Goal: Find contact information

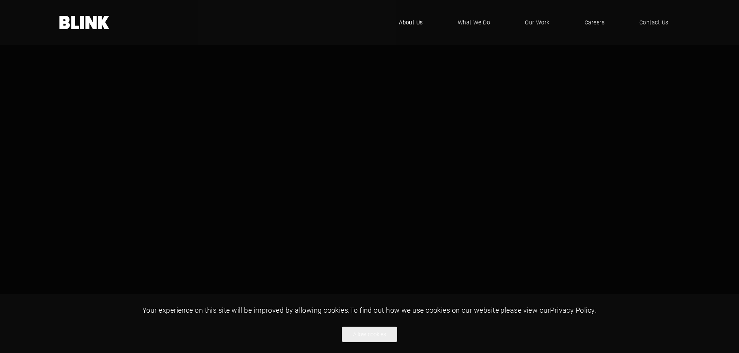
click at [415, 21] on span "About Us" at bounding box center [411, 22] width 24 height 9
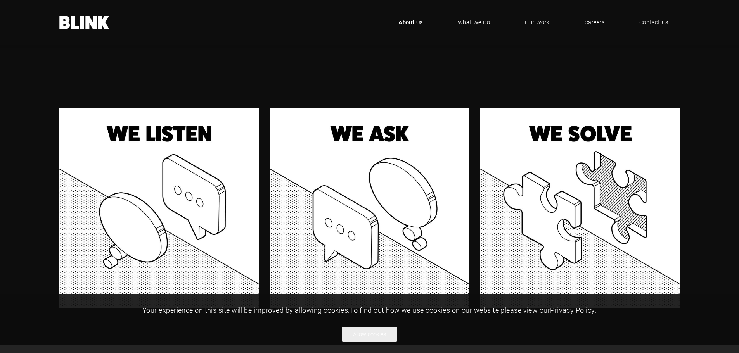
scroll to position [660, 0]
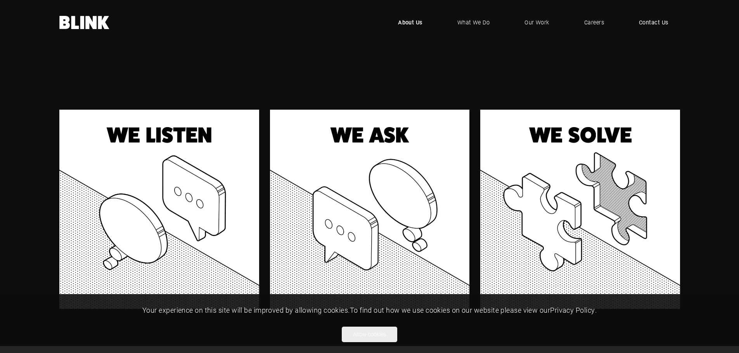
click at [646, 21] on span "Contact Us" at bounding box center [653, 22] width 29 height 9
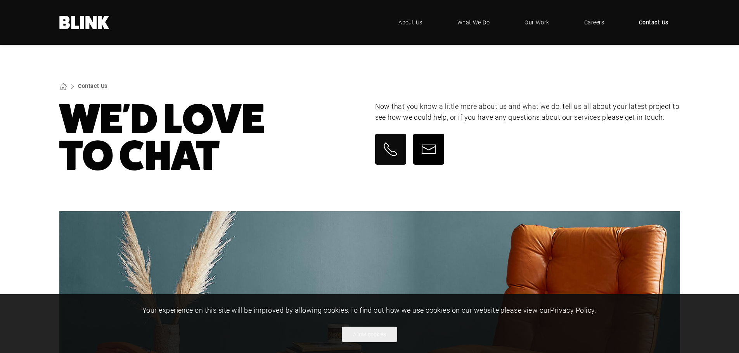
click at [430, 148] on icon at bounding box center [429, 150] width 16 height 16
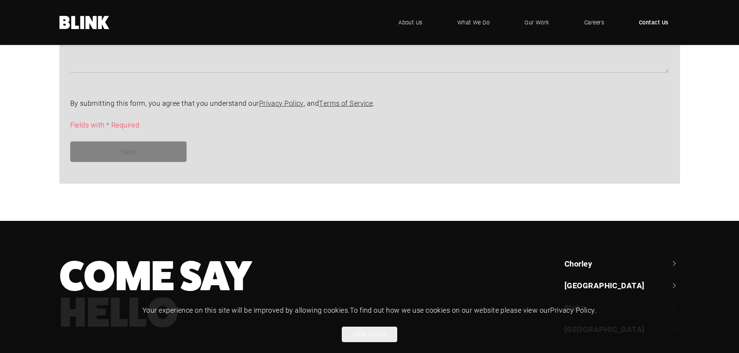
scroll to position [720, 0]
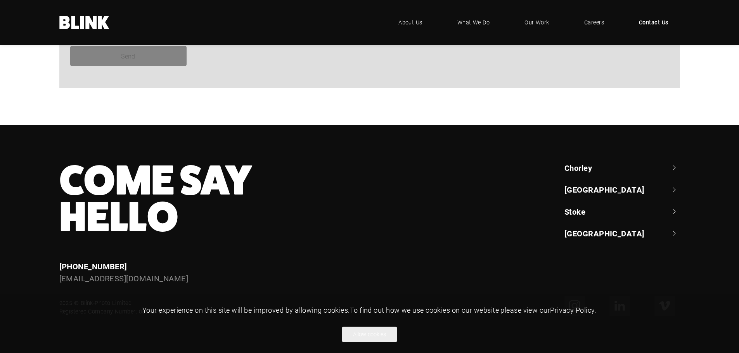
click at [583, 188] on link "[GEOGRAPHIC_DATA]" at bounding box center [622, 189] width 116 height 11
click at [675, 166] on link "Chorley" at bounding box center [622, 168] width 116 height 11
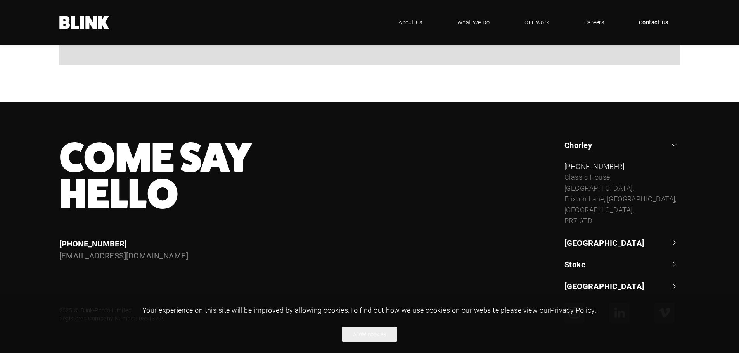
scroll to position [750, 0]
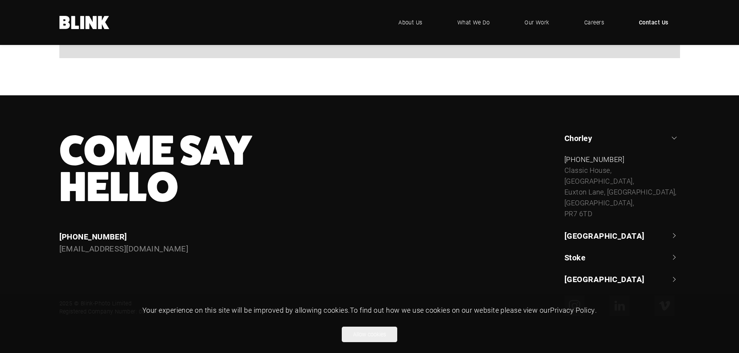
click at [672, 256] on link "Stoke" at bounding box center [622, 257] width 116 height 11
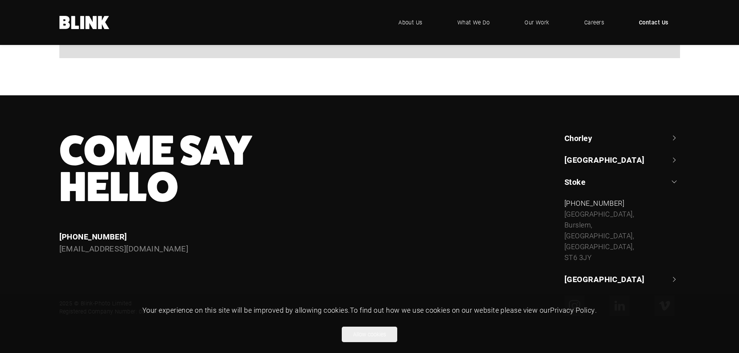
click at [575, 279] on link "[GEOGRAPHIC_DATA]" at bounding box center [622, 279] width 116 height 11
click at [672, 203] on link "[GEOGRAPHIC_DATA]" at bounding box center [622, 203] width 116 height 11
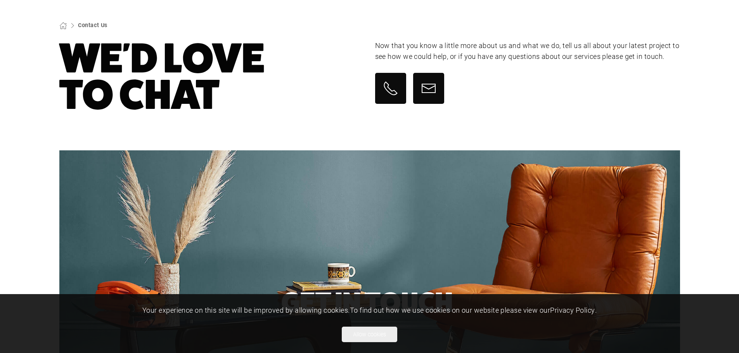
scroll to position [0, 0]
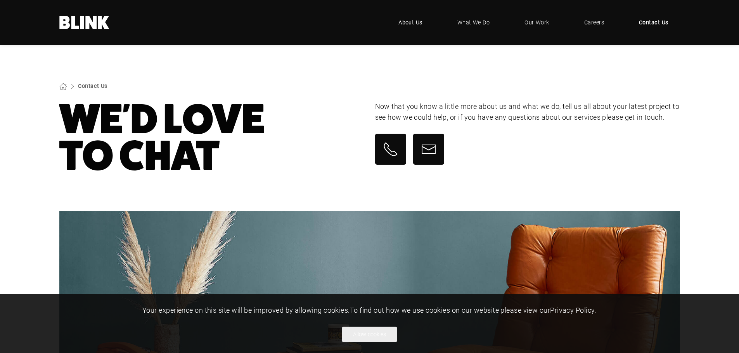
click at [415, 23] on span "About Us" at bounding box center [410, 22] width 24 height 9
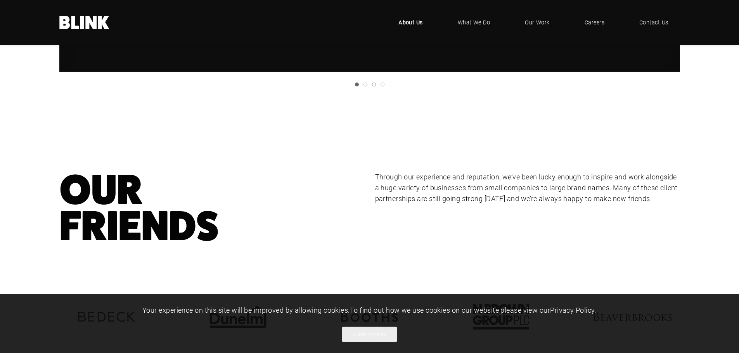
scroll to position [1086, 0]
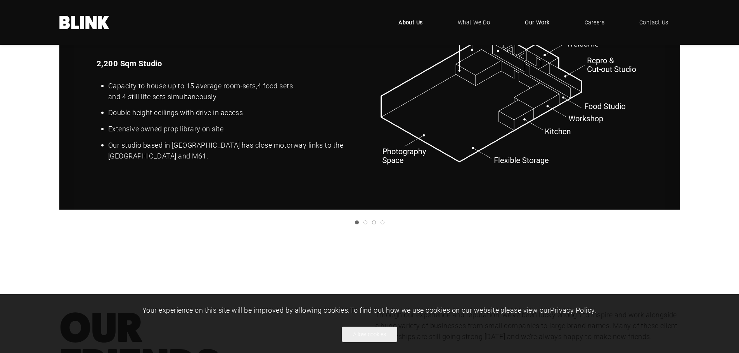
click at [538, 23] on span "Our Work" at bounding box center [537, 22] width 25 height 9
